Goal: Information Seeking & Learning: Learn about a topic

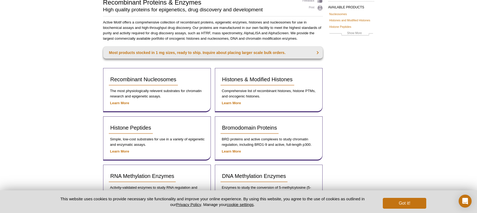
scroll to position [44, 0]
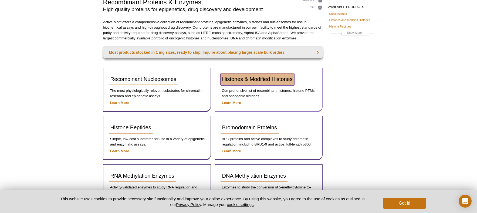
click at [258, 81] on span "Histones & Modified Histones" at bounding box center [257, 79] width 71 height 6
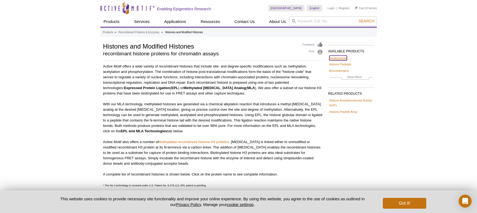
click at [339, 58] on link "Nucleosomes" at bounding box center [339, 58] width 18 height 5
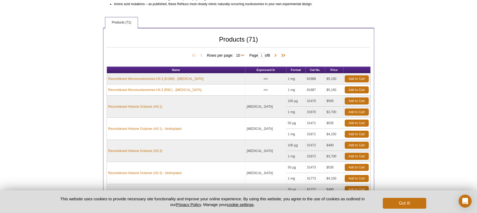
scroll to position [218, 0]
